Goal: Information Seeking & Learning: Find specific fact

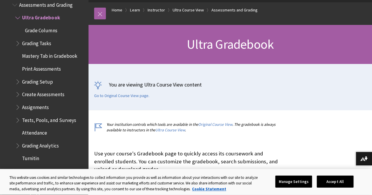
scroll to position [147, 0]
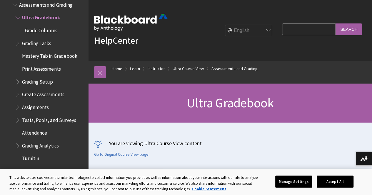
click at [297, 33] on input "Search Query" at bounding box center [308, 28] width 53 height 11
type input "test hidden"
click at [335, 23] on input "Search" at bounding box center [348, 28] width 26 height 11
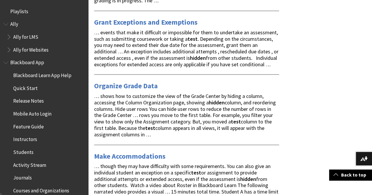
scroll to position [764, 0]
